Goal: Transaction & Acquisition: Subscribe to service/newsletter

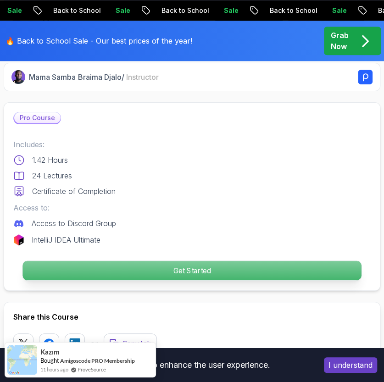
click at [240, 272] on p "Get Started" at bounding box center [191, 270] width 338 height 19
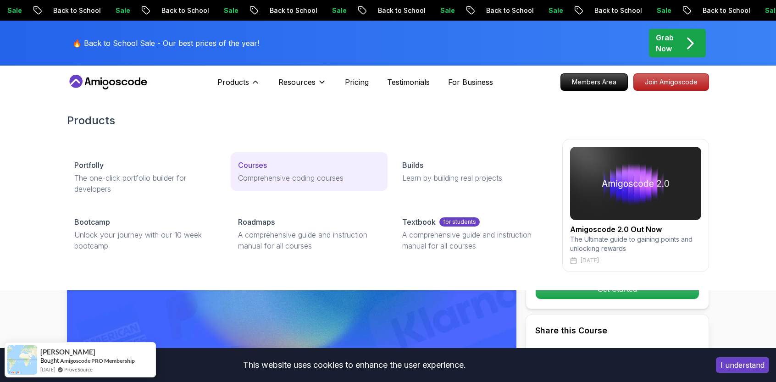
click at [265, 175] on p "Comprehensive coding courses" at bounding box center [309, 177] width 142 height 11
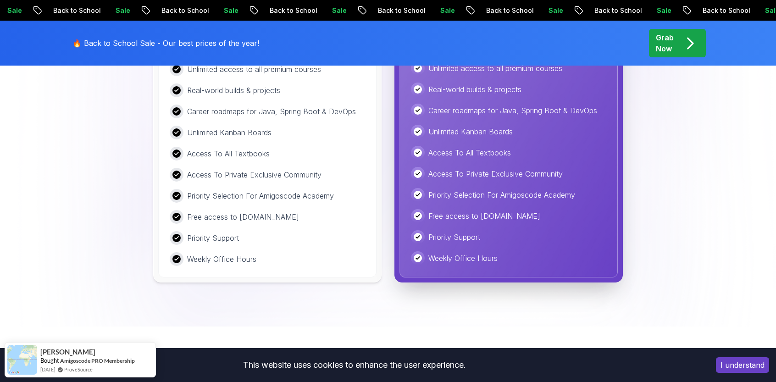
scroll to position [1926, 0]
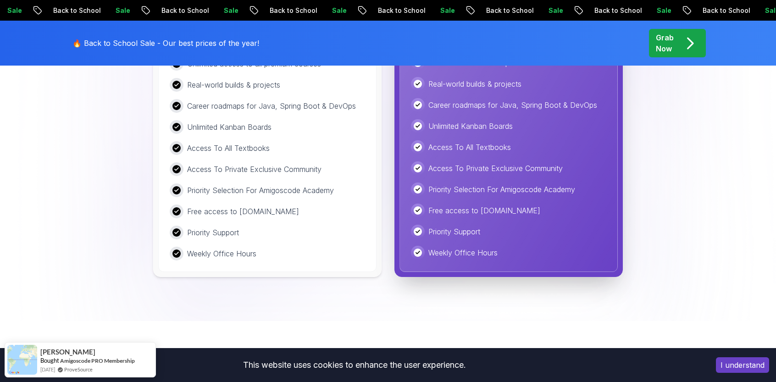
click at [226, 248] on p "Weekly Office Hours" at bounding box center [221, 253] width 69 height 11
click at [215, 227] on p "Priority Support" at bounding box center [213, 232] width 52 height 11
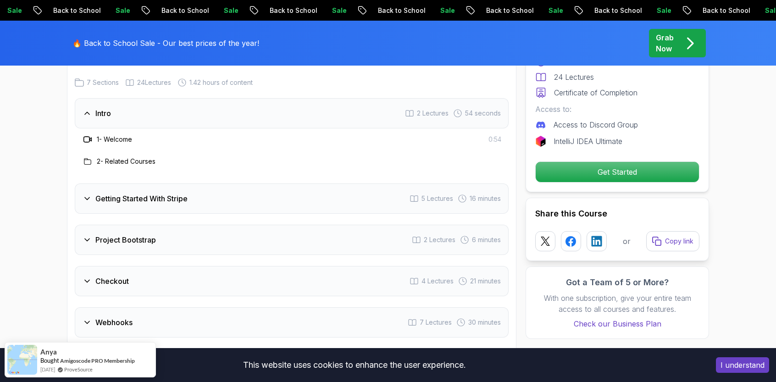
scroll to position [822, 0]
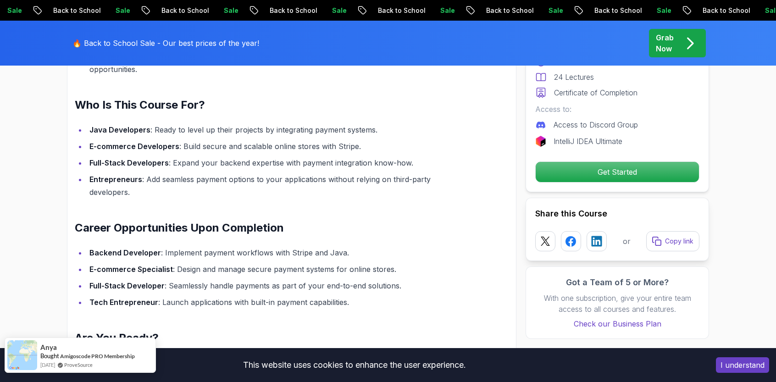
click at [136, 348] on div "Anya Bought Amigoscode PRO Membership 10 days ago ProveSource" at bounding box center [71, 355] width 132 height 34
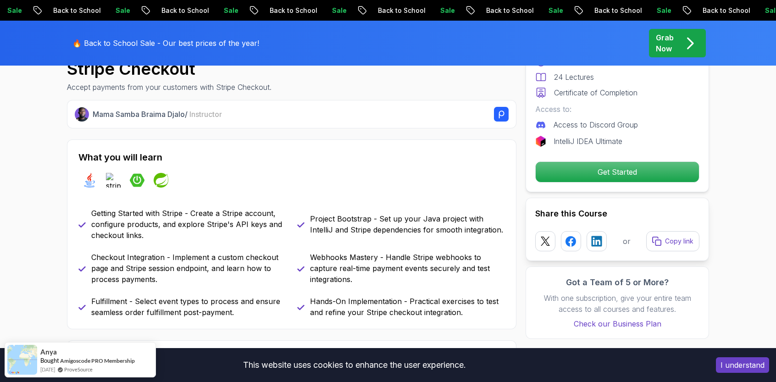
scroll to position [0, 0]
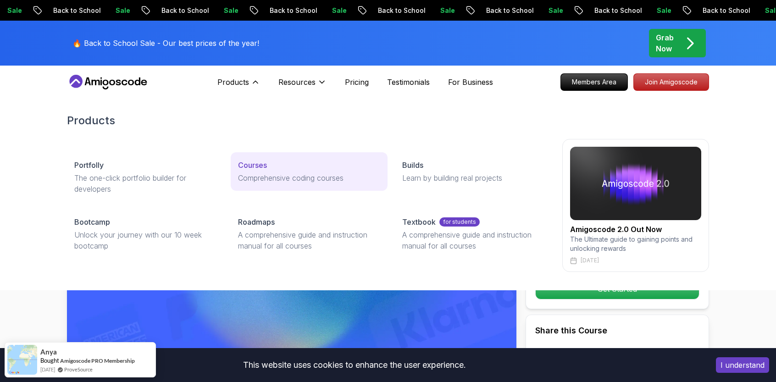
click at [270, 180] on p "Comprehensive coding courses" at bounding box center [309, 177] width 142 height 11
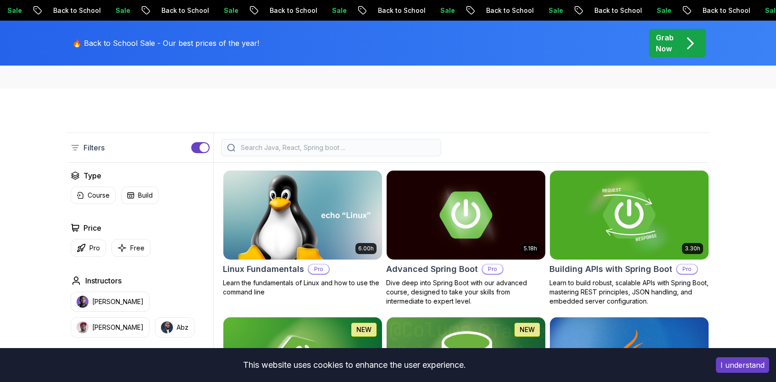
click at [303, 147] on input "search" at bounding box center [337, 147] width 196 height 9
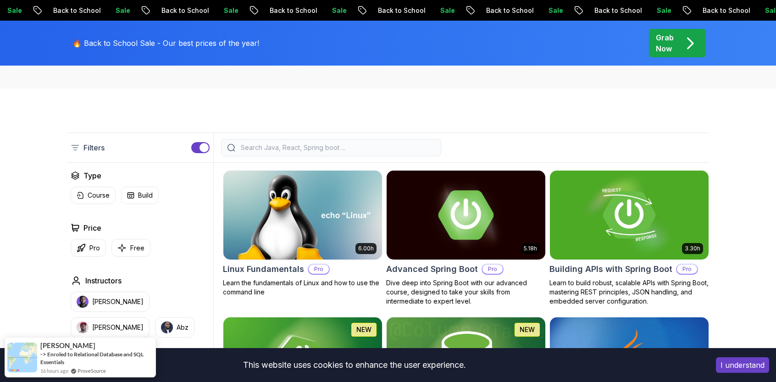
click at [451, 268] on h2 "Advanced Spring Boot" at bounding box center [432, 269] width 92 height 13
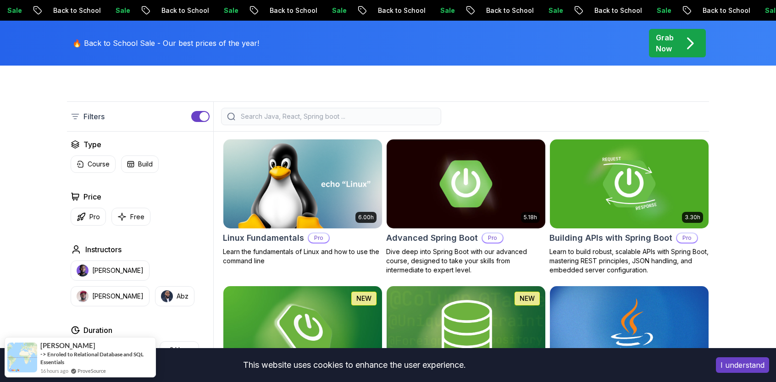
scroll to position [229, 0]
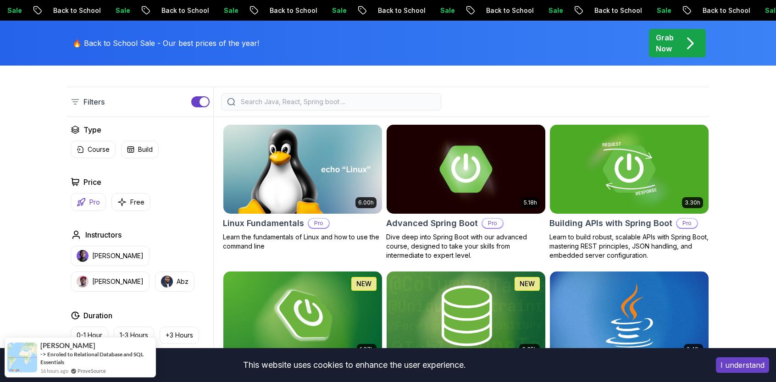
click at [89, 203] on p "Pro" at bounding box center [94, 202] width 11 height 9
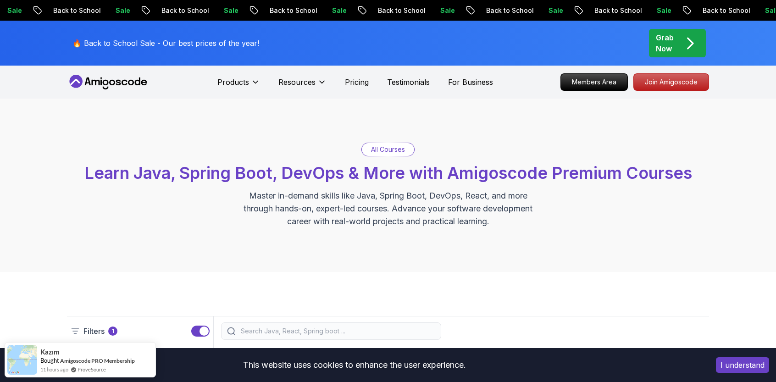
scroll to position [183, 0]
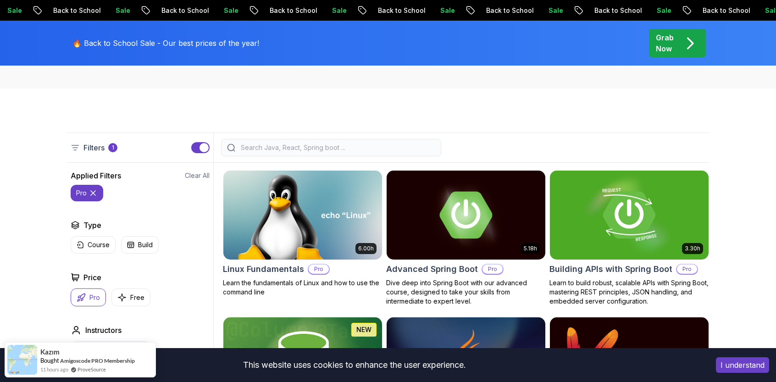
click at [258, 153] on div at bounding box center [331, 147] width 220 height 17
click at [259, 149] on input "search" at bounding box center [337, 147] width 196 height 9
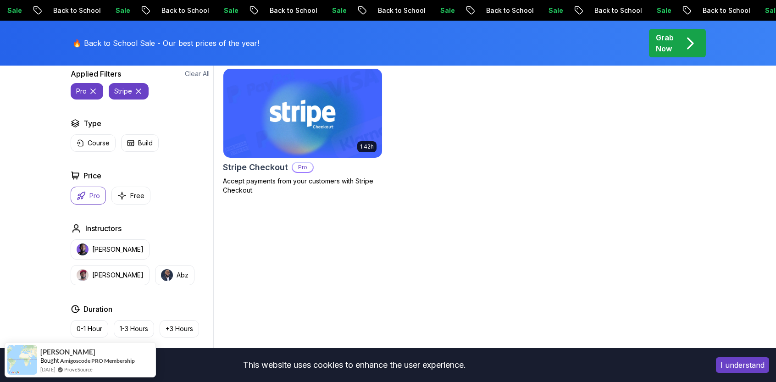
scroll to position [275, 0]
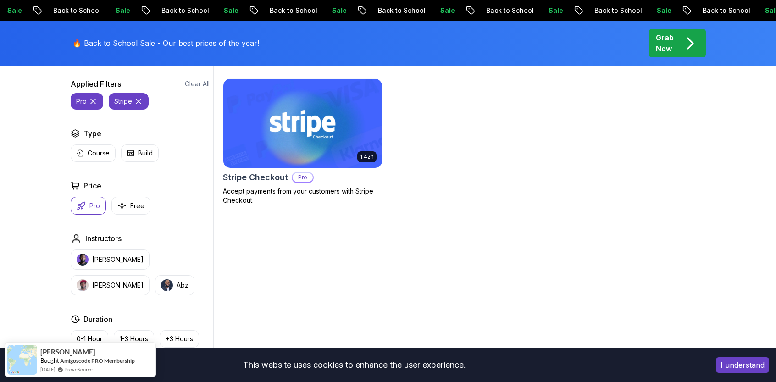
type input "stripe"
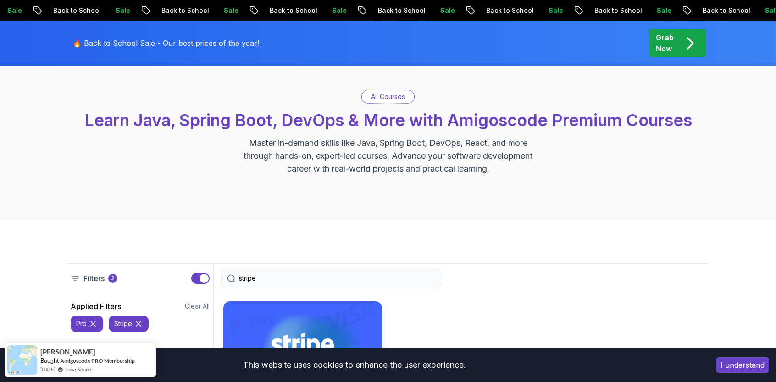
scroll to position [183, 0]
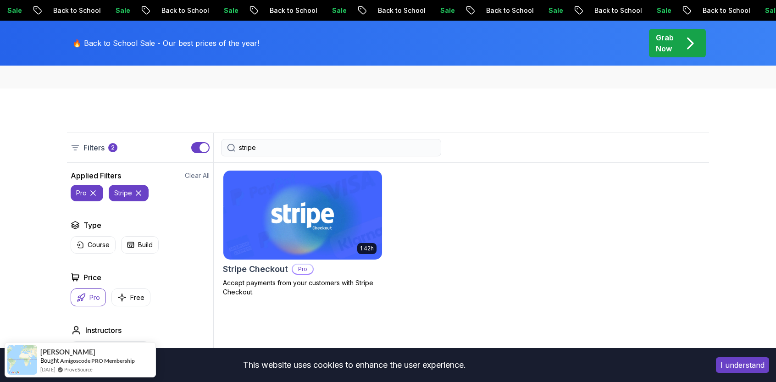
drag, startPoint x: 260, startPoint y: 146, endPoint x: 221, endPoint y: 148, distance: 39.0
click at [221, 148] on div "stripe" at bounding box center [331, 147] width 220 height 17
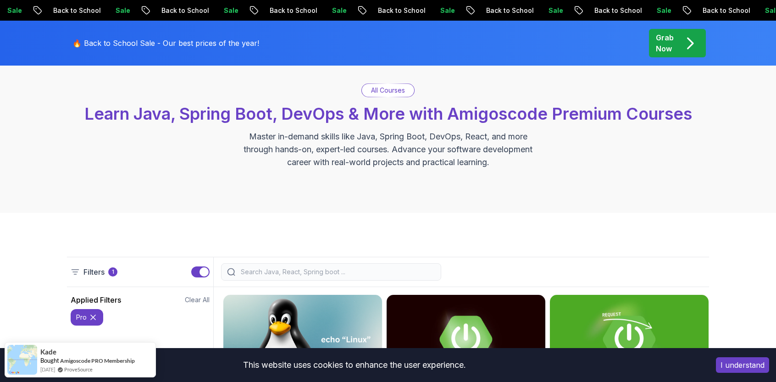
scroll to position [46, 0]
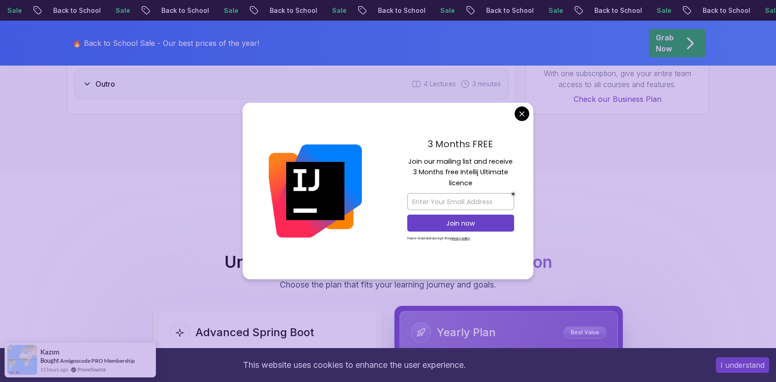
scroll to position [1898, 0]
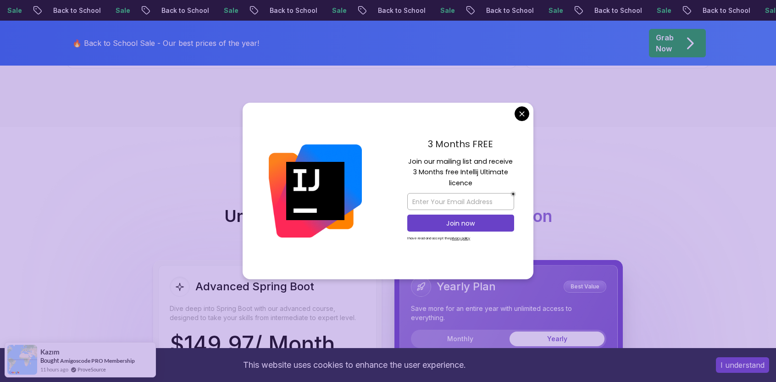
click at [517, 114] on body "Sale Back to School Sale Back to School Sale Back to School Sale Back to School…" at bounding box center [388, 201] width 776 height 4198
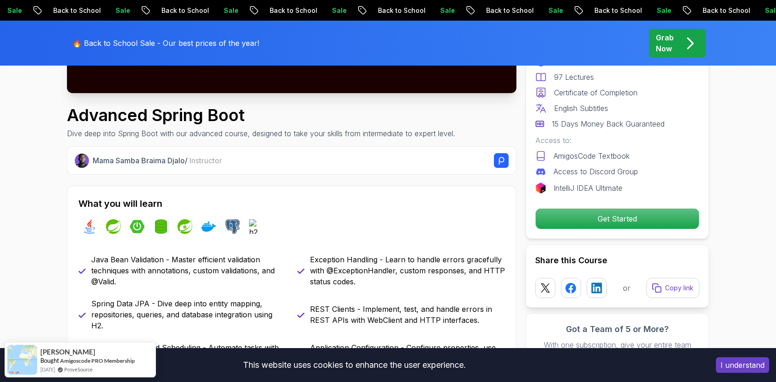
scroll to position [0, 0]
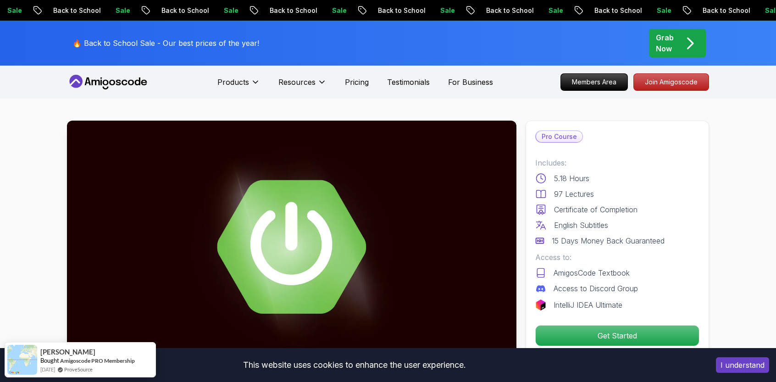
click at [432, 97] on nav "Products Resources Pricing Testimonials For Business Members Area Join Amigosco…" at bounding box center [388, 82] width 642 height 33
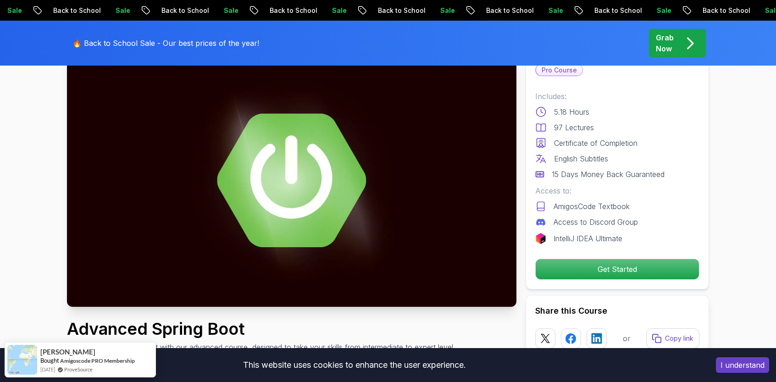
scroll to position [46, 0]
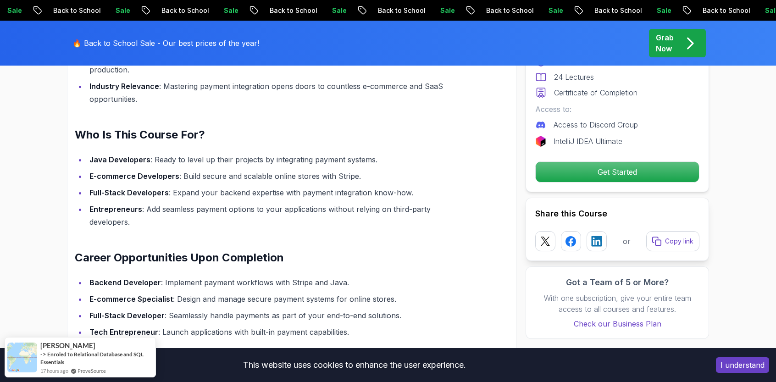
scroll to position [825, 0]
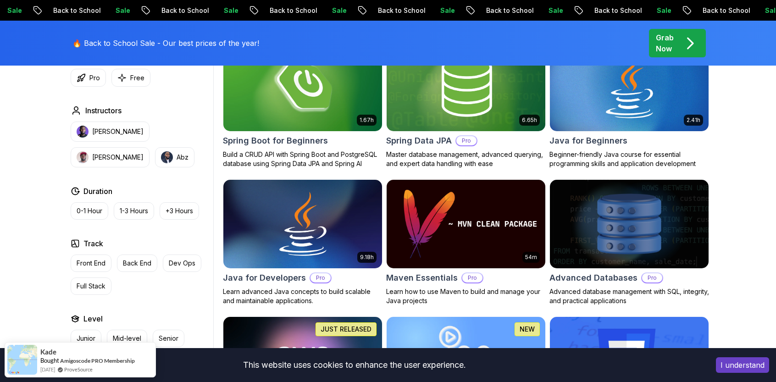
scroll to position [596, 0]
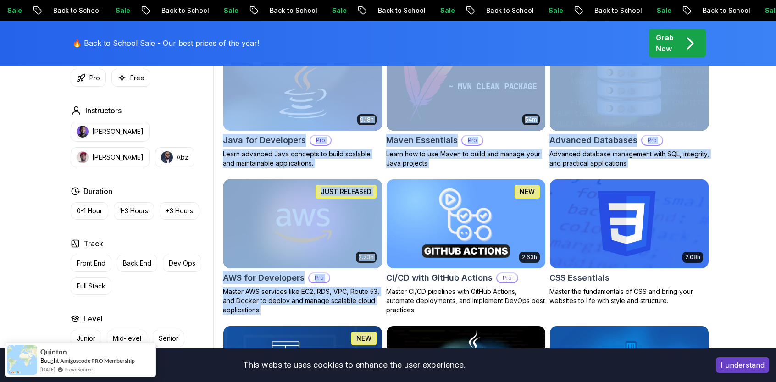
drag, startPoint x: 237, startPoint y: 290, endPoint x: 283, endPoint y: 309, distance: 50.6
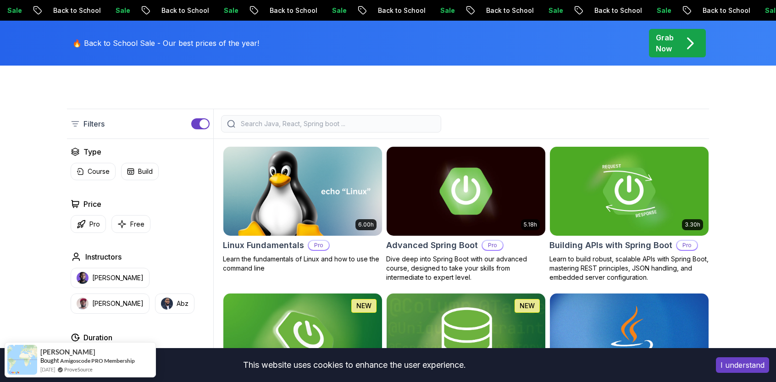
scroll to position [0, 0]
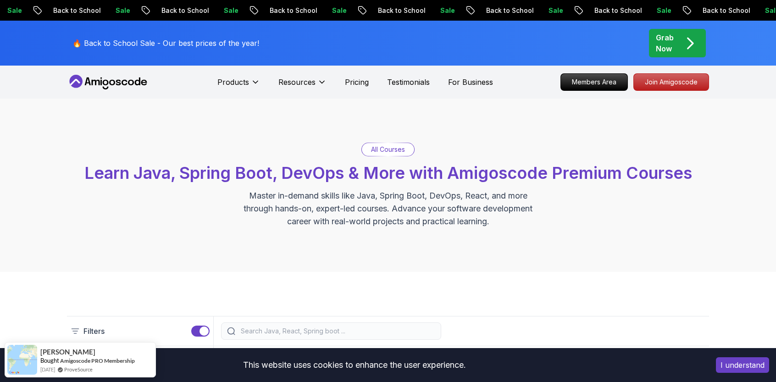
click at [273, 327] on input "search" at bounding box center [337, 330] width 196 height 9
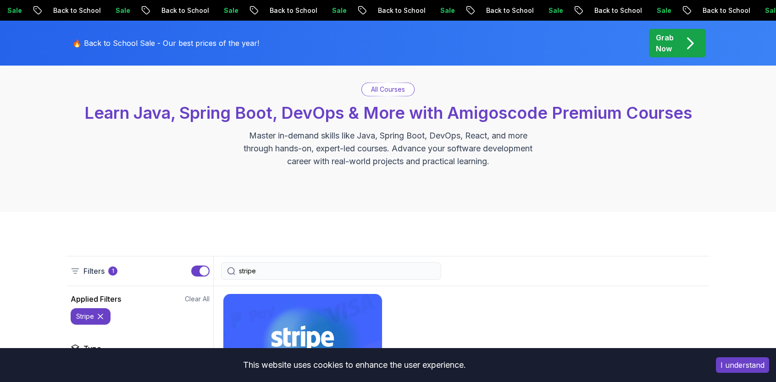
scroll to position [229, 0]
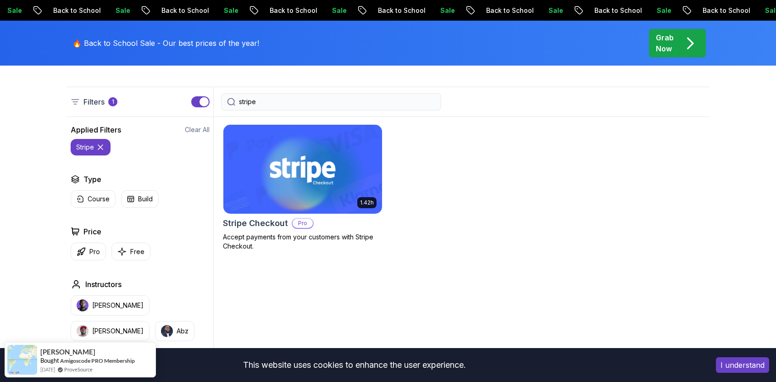
type input "stripe"
click at [268, 203] on img at bounding box center [302, 168] width 166 height 93
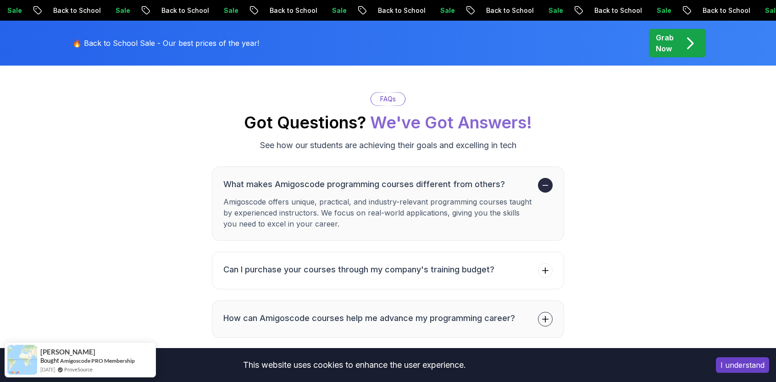
scroll to position [2430, 0]
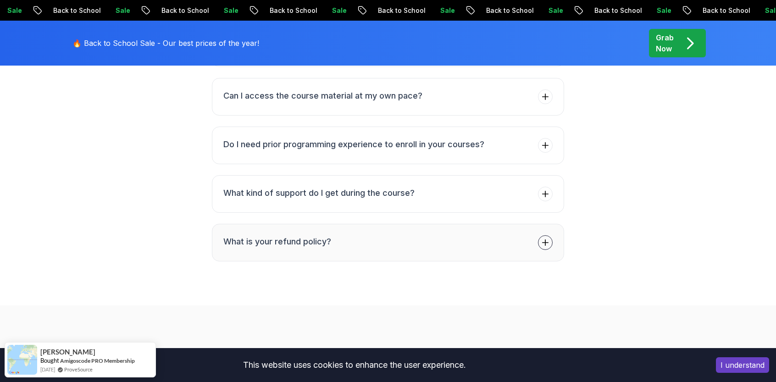
click at [266, 235] on h3 "What is your refund policy?" at bounding box center [277, 241] width 108 height 13
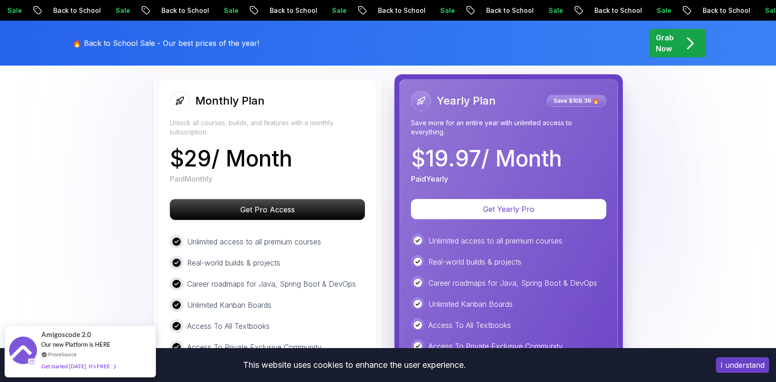
scroll to position [1706, 0]
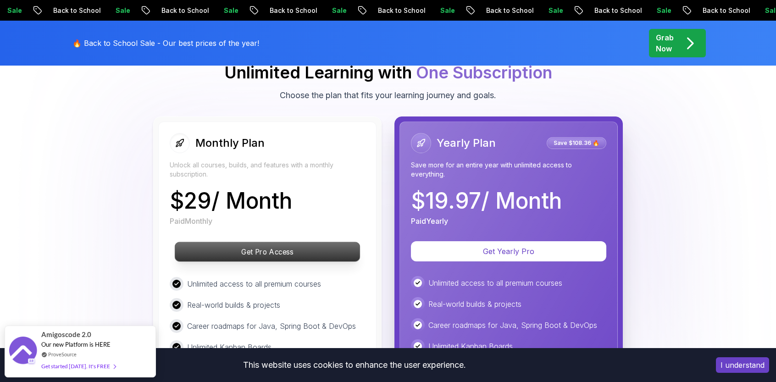
click at [260, 242] on p "Get Pro Access" at bounding box center [267, 251] width 185 height 19
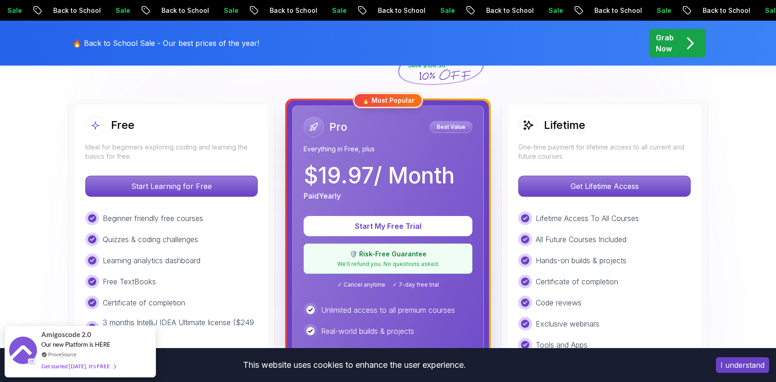
scroll to position [138, 0]
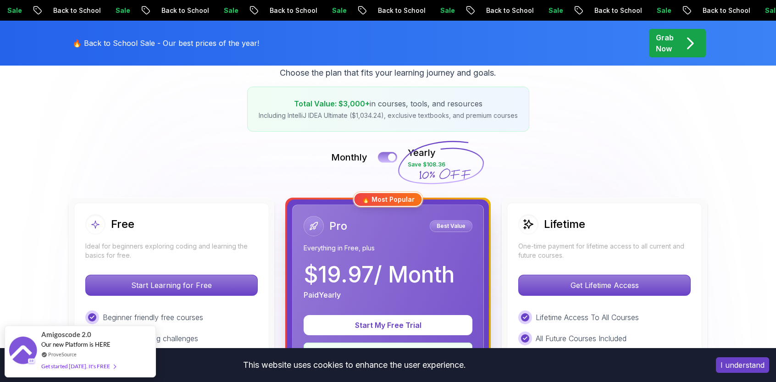
click at [388, 157] on div at bounding box center [392, 158] width 8 height 8
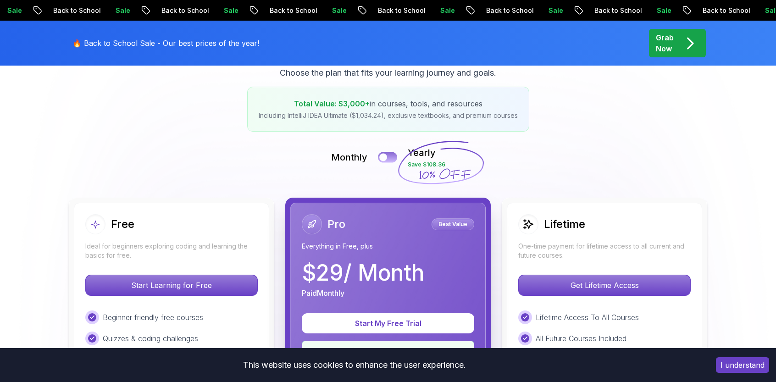
click at [388, 157] on button at bounding box center [387, 157] width 19 height 11
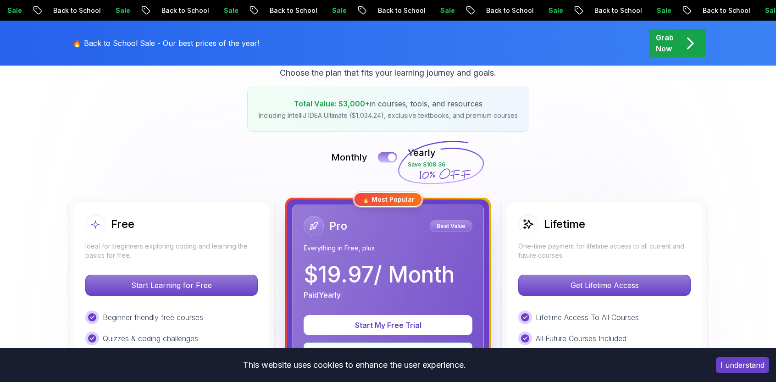
click at [388, 157] on div at bounding box center [392, 158] width 8 height 8
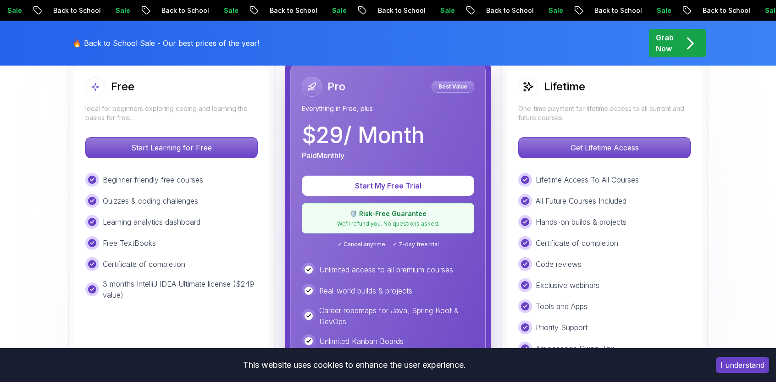
scroll to position [183, 0]
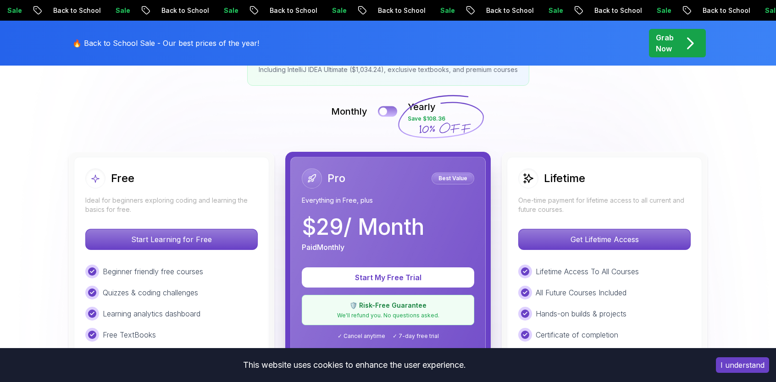
click at [388, 109] on button at bounding box center [387, 111] width 19 height 11
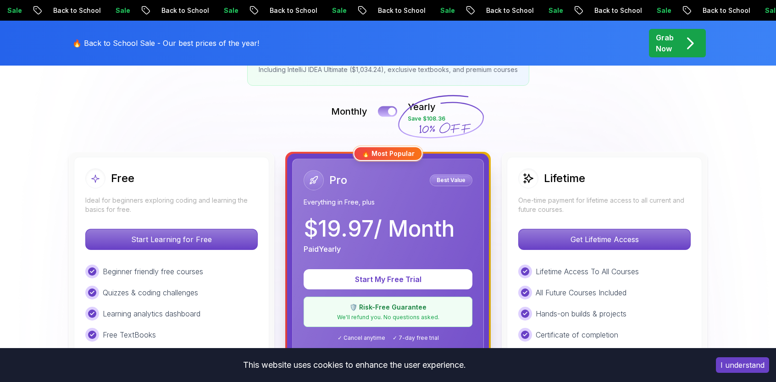
click at [387, 109] on button at bounding box center [387, 111] width 19 height 11
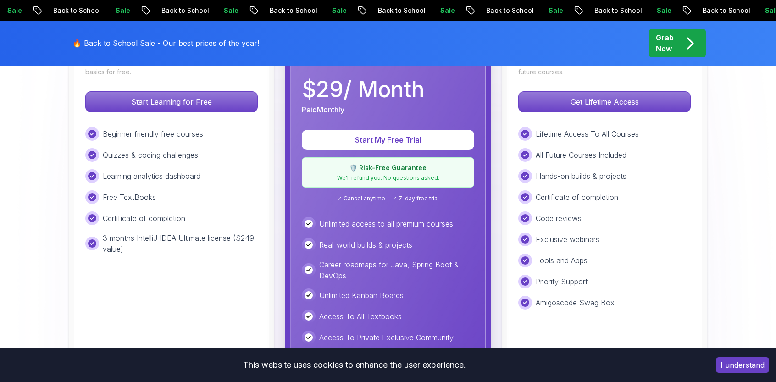
scroll to position [229, 0]
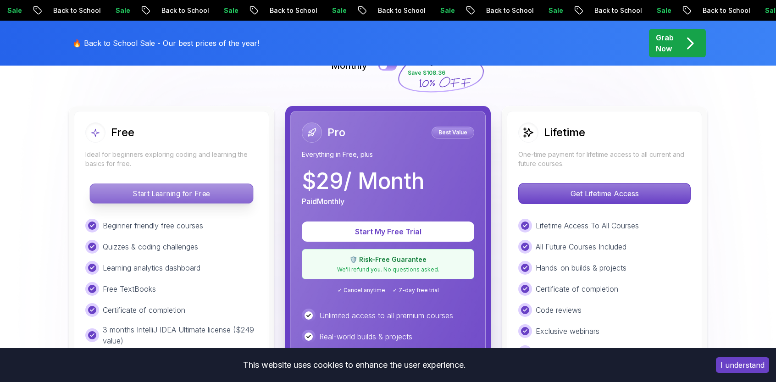
click at [193, 193] on p "Start Learning for Free" at bounding box center [171, 193] width 163 height 19
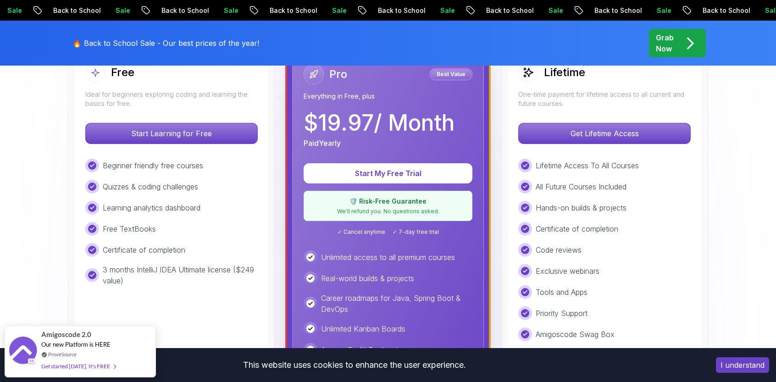
scroll to position [275, 0]
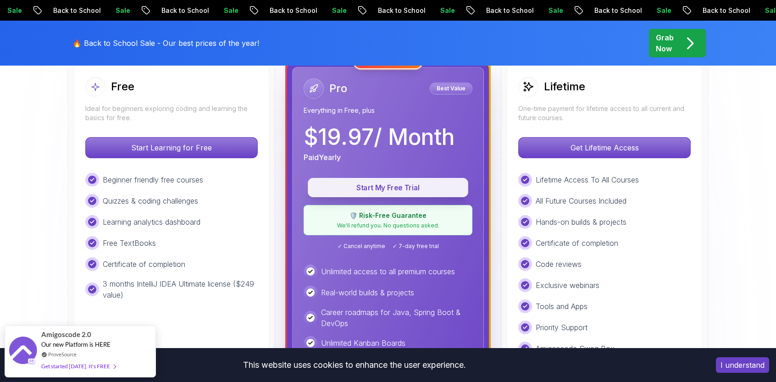
click at [374, 188] on p "Start My Free Trial" at bounding box center [387, 187] width 139 height 11
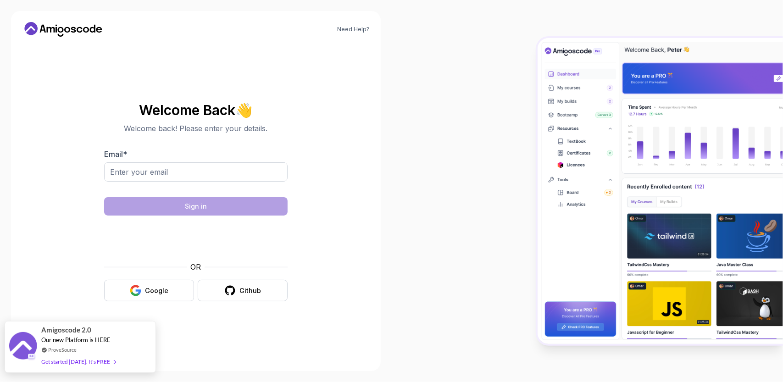
click at [107, 348] on div "ProveSource" at bounding box center [78, 350] width 74 height 8
